Goal: Task Accomplishment & Management: Complete application form

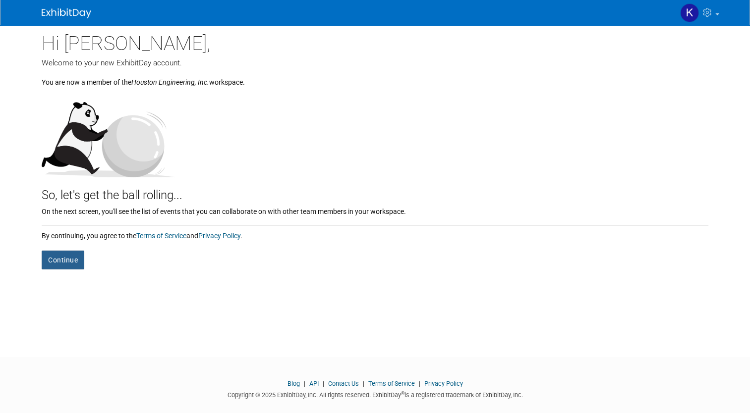
click at [54, 266] on button "Continue" at bounding box center [63, 260] width 43 height 19
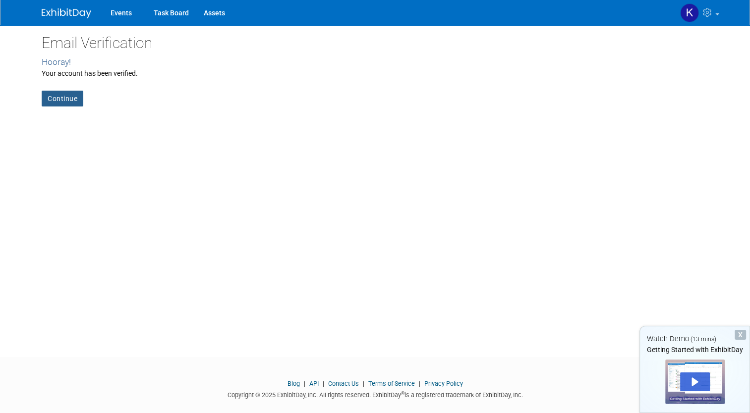
click at [59, 101] on link "Continue" at bounding box center [63, 99] width 42 height 16
